Goal: Information Seeking & Learning: Learn about a topic

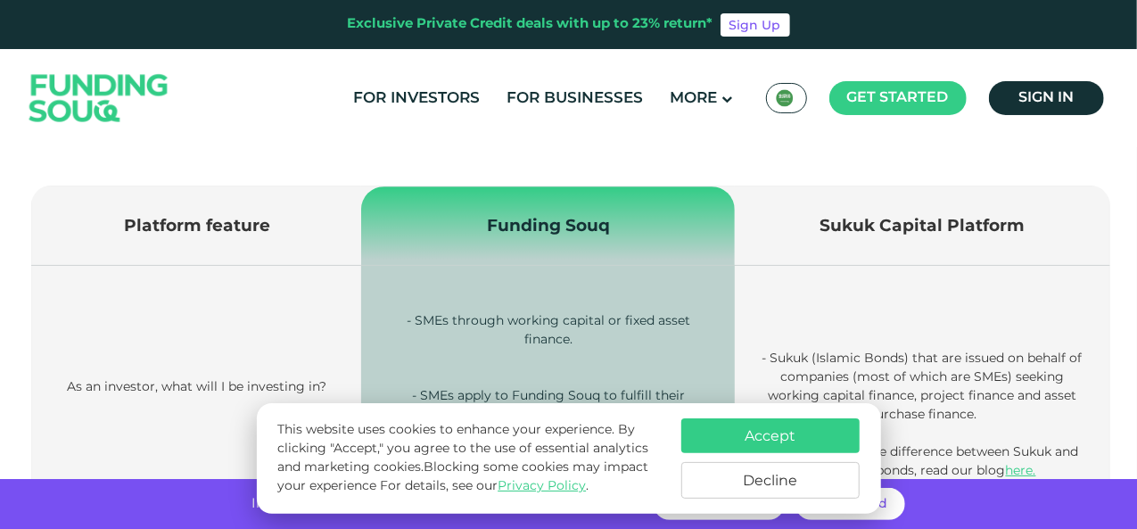
scroll to position [596, 0]
click at [768, 482] on button "Decline" at bounding box center [770, 480] width 178 height 37
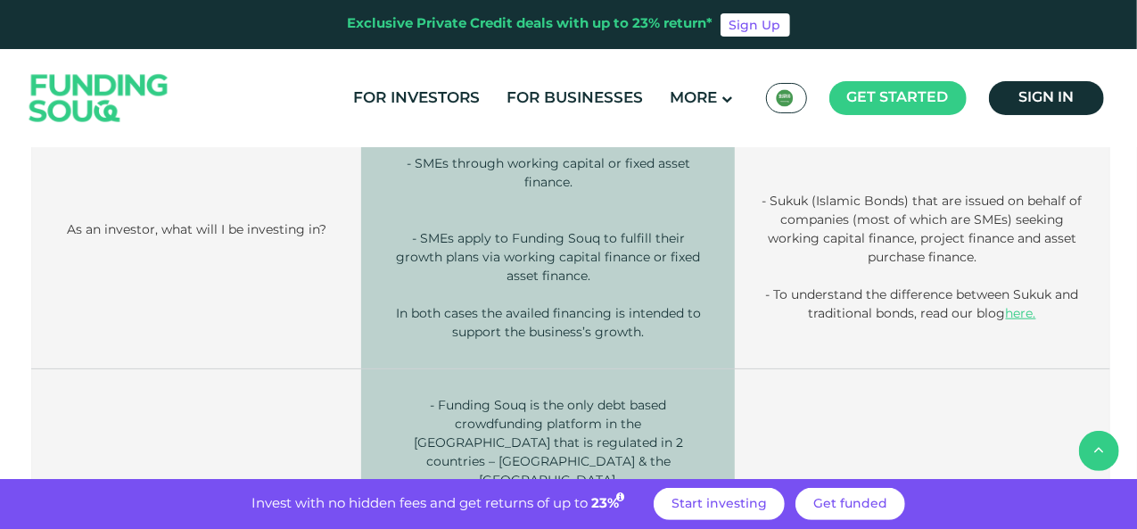
scroll to position [830, 0]
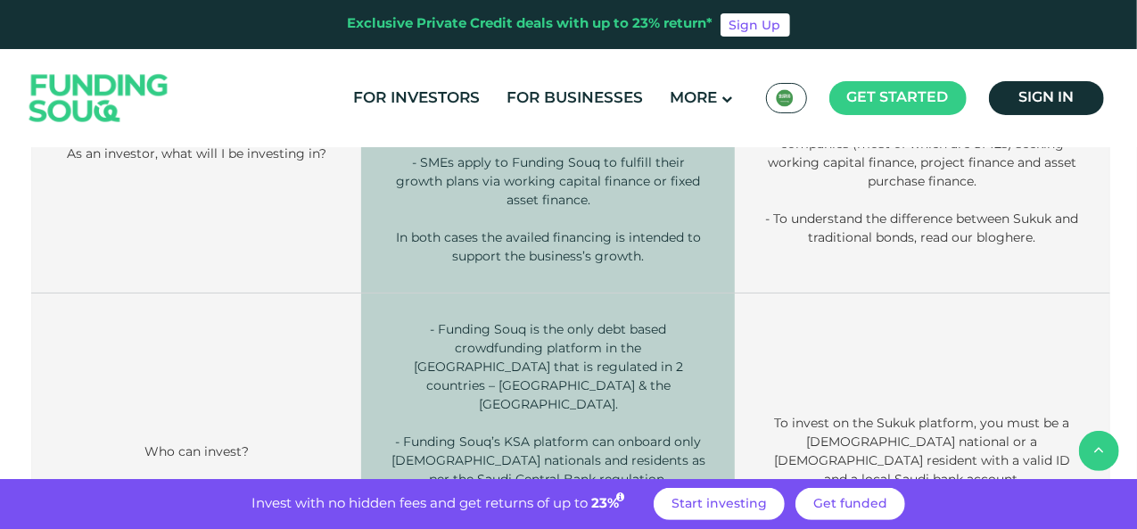
click at [1036, 236] on link "here." at bounding box center [1021, 237] width 30 height 16
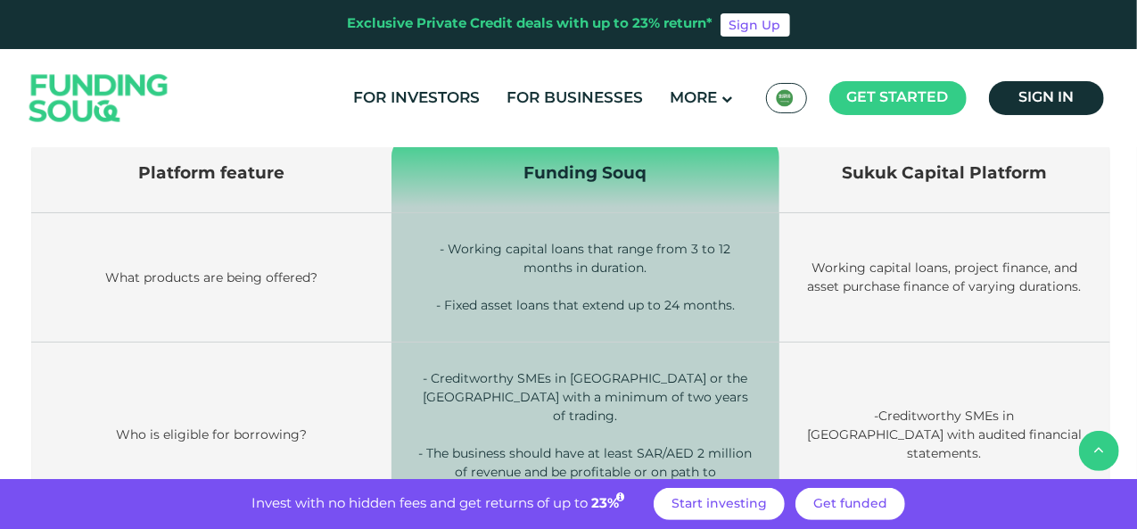
scroll to position [2378, 0]
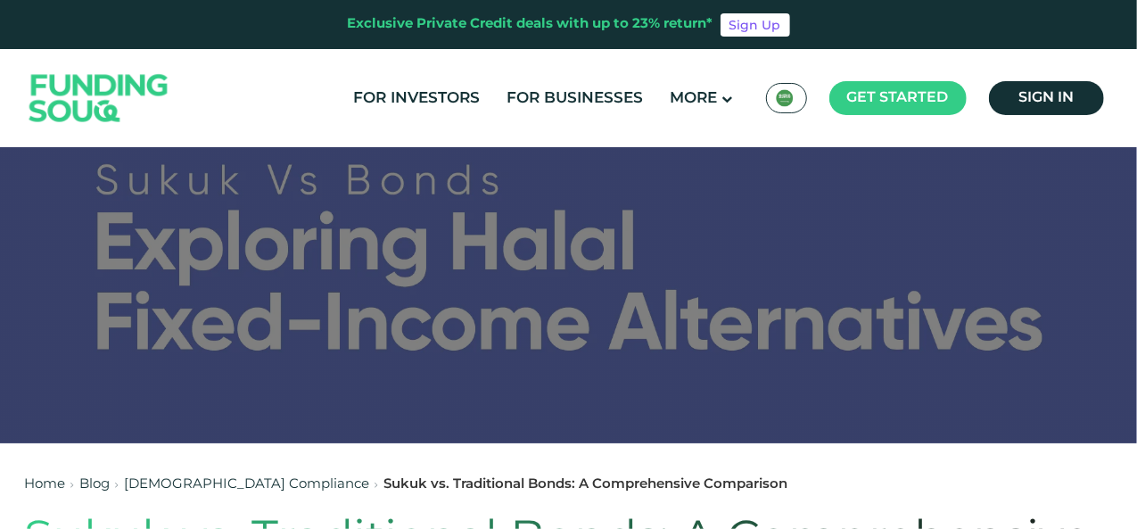
scroll to position [62, 0]
